Goal: Navigation & Orientation: Find specific page/section

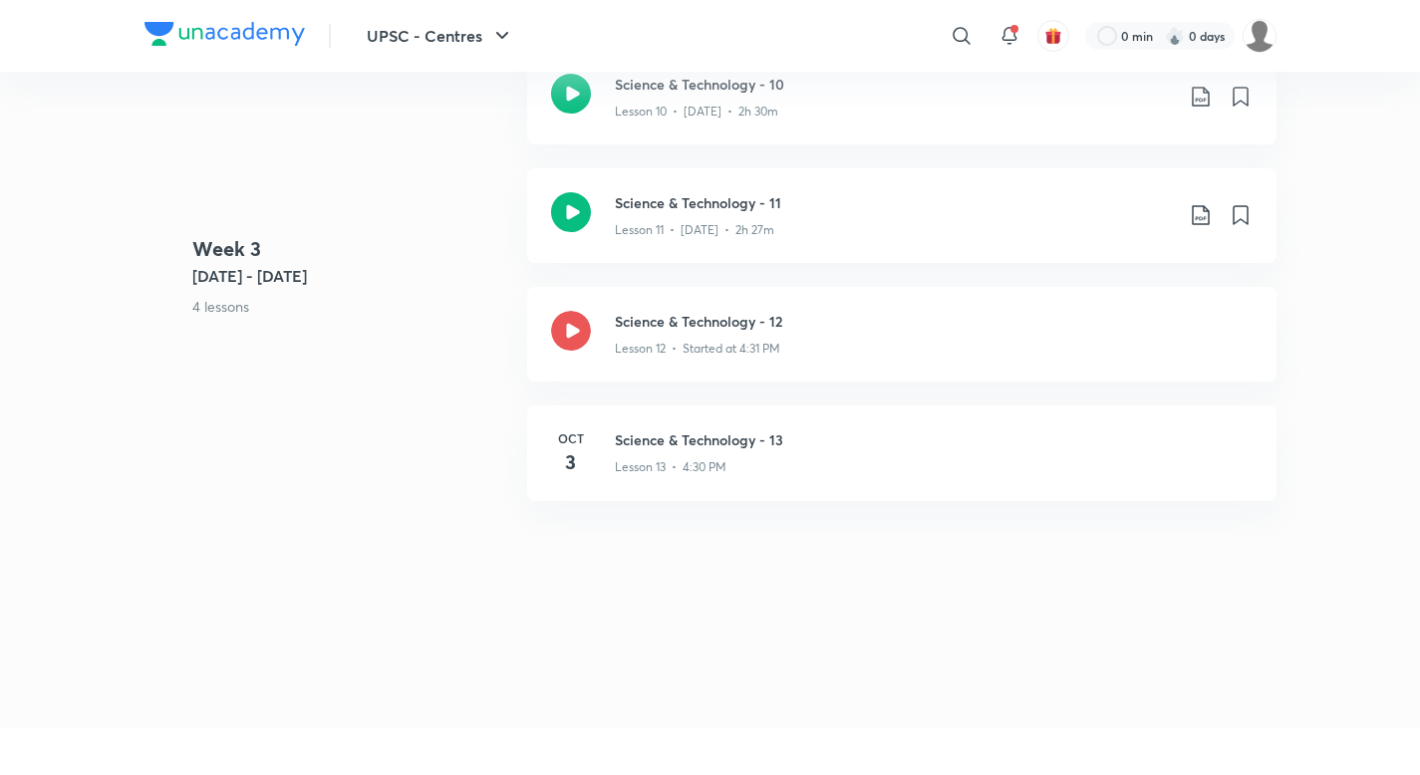
click at [155, 36] on img at bounding box center [225, 34] width 160 height 24
